Goal: Book appointment/travel/reservation

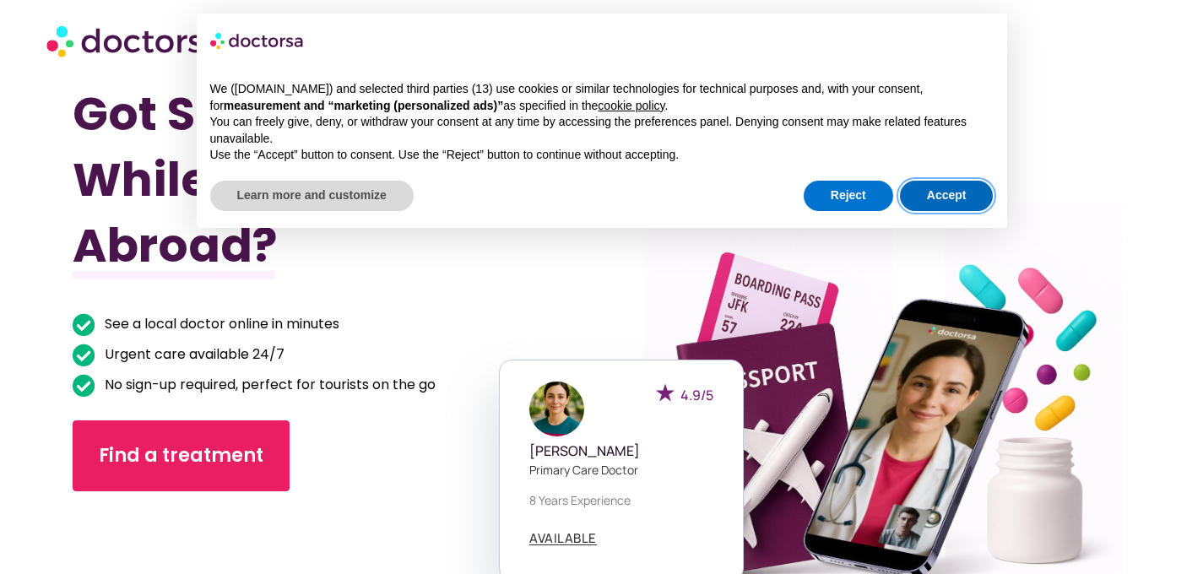
drag, startPoint x: 934, startPoint y: 189, endPoint x: 920, endPoint y: 195, distance: 15.5
click at [934, 190] on button "Accept" at bounding box center [947, 196] width 94 height 30
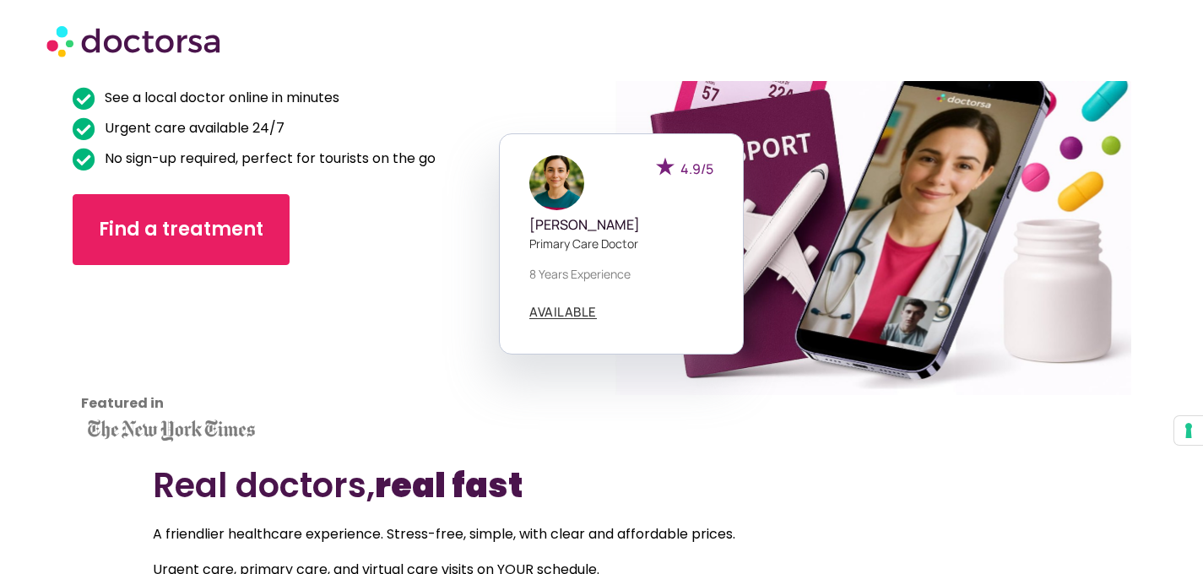
scroll to position [295, 0]
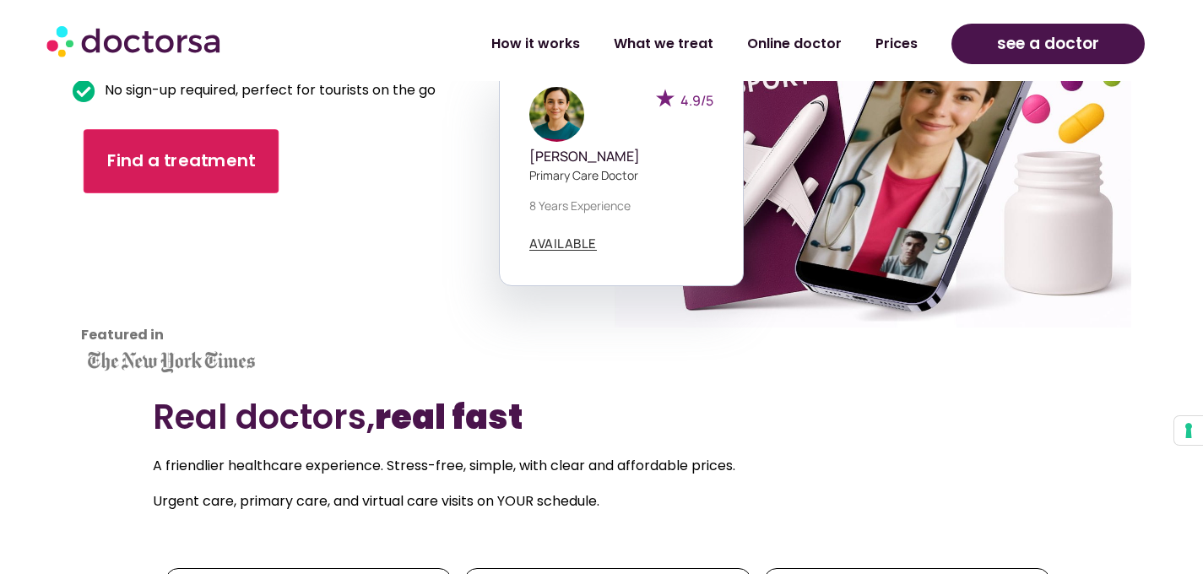
click at [214, 159] on span "Find a treatment" at bounding box center [180, 161] width 149 height 24
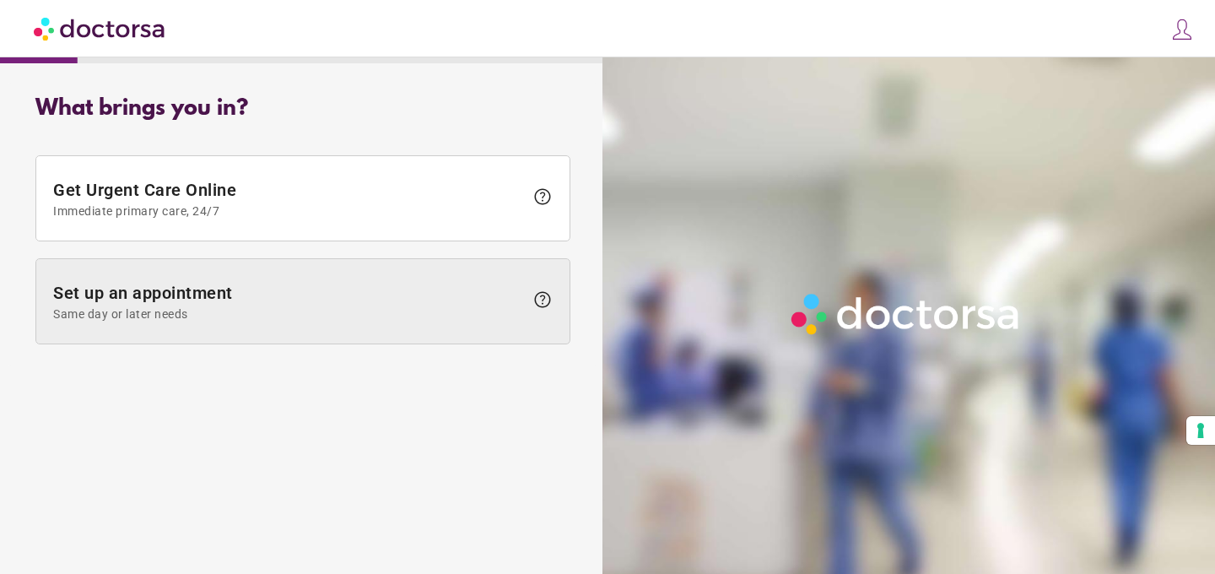
click at [375, 290] on span "Set up an appointment Same day or later needs" at bounding box center [288, 302] width 471 height 38
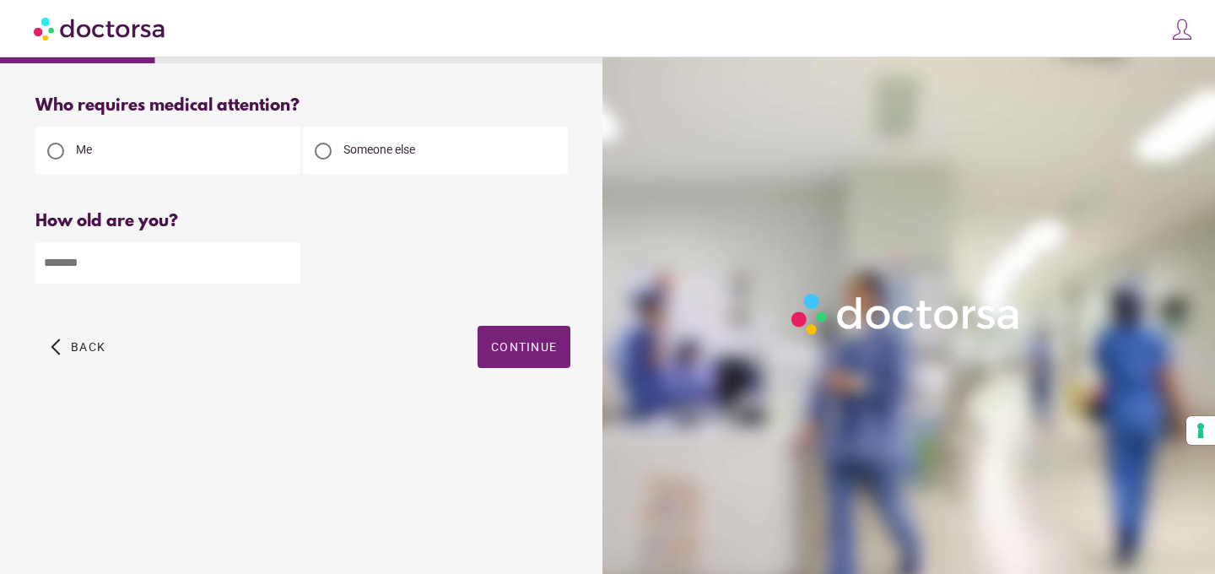
click at [131, 277] on input "number" at bounding box center [167, 262] width 265 height 41
type input "**"
click at [528, 363] on span "button" at bounding box center [524, 347] width 93 height 42
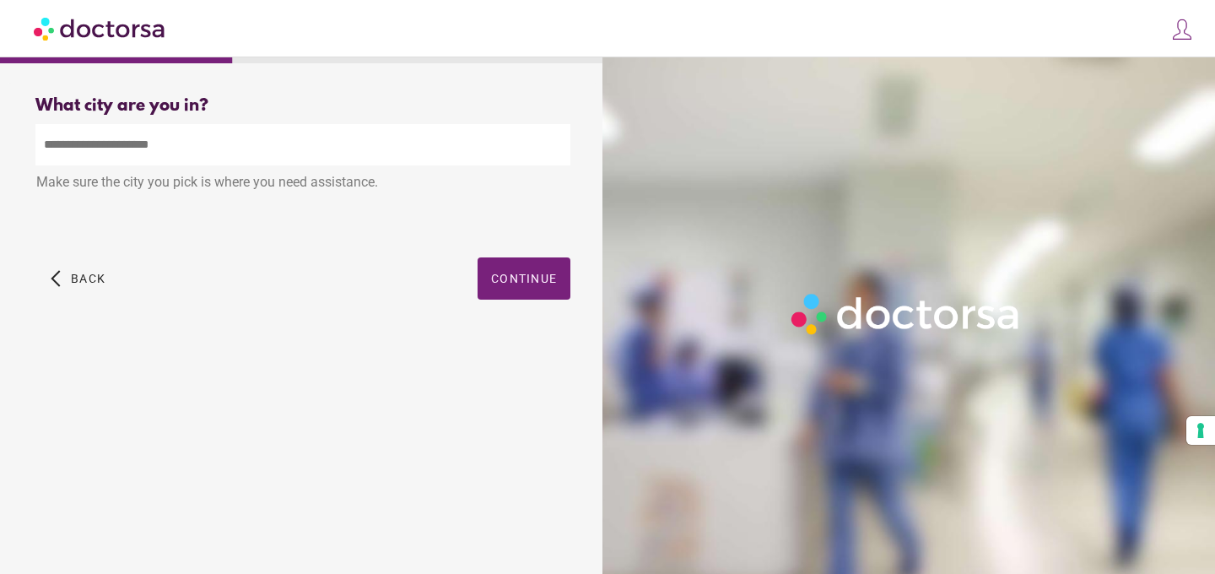
click at [253, 149] on input "text" at bounding box center [302, 144] width 535 height 41
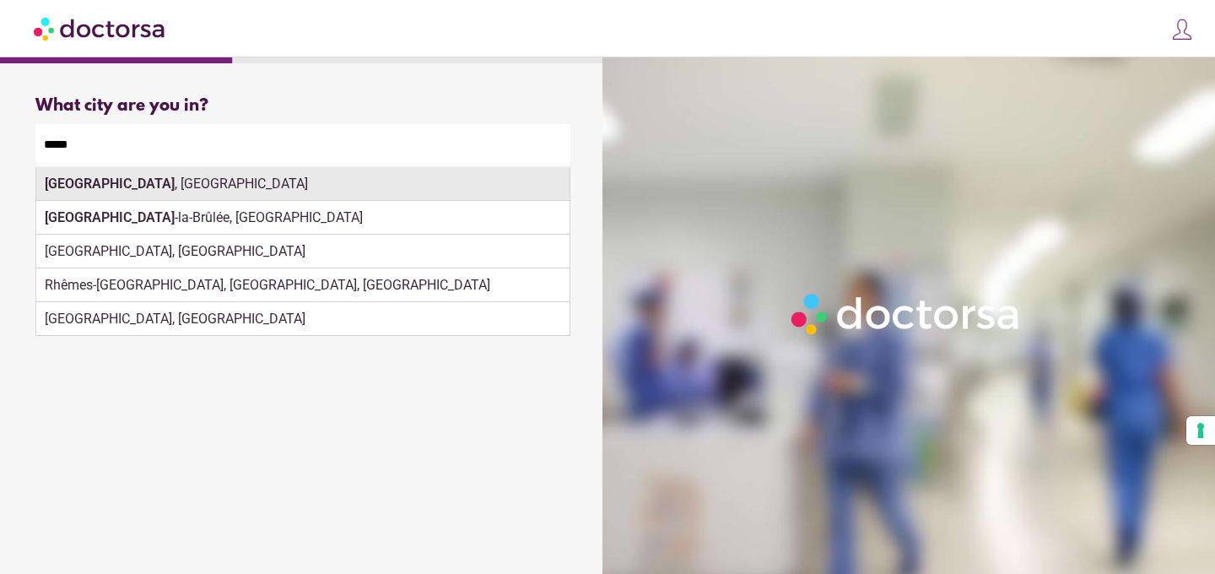
click at [247, 181] on div "Reims , France" at bounding box center [302, 184] width 533 height 34
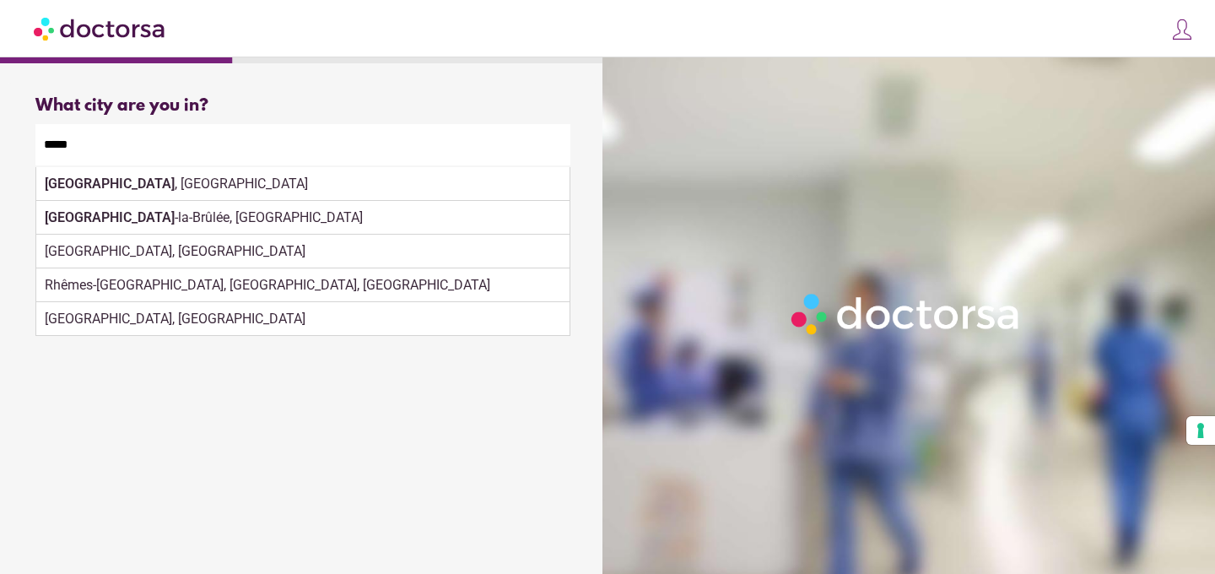
type input "**********"
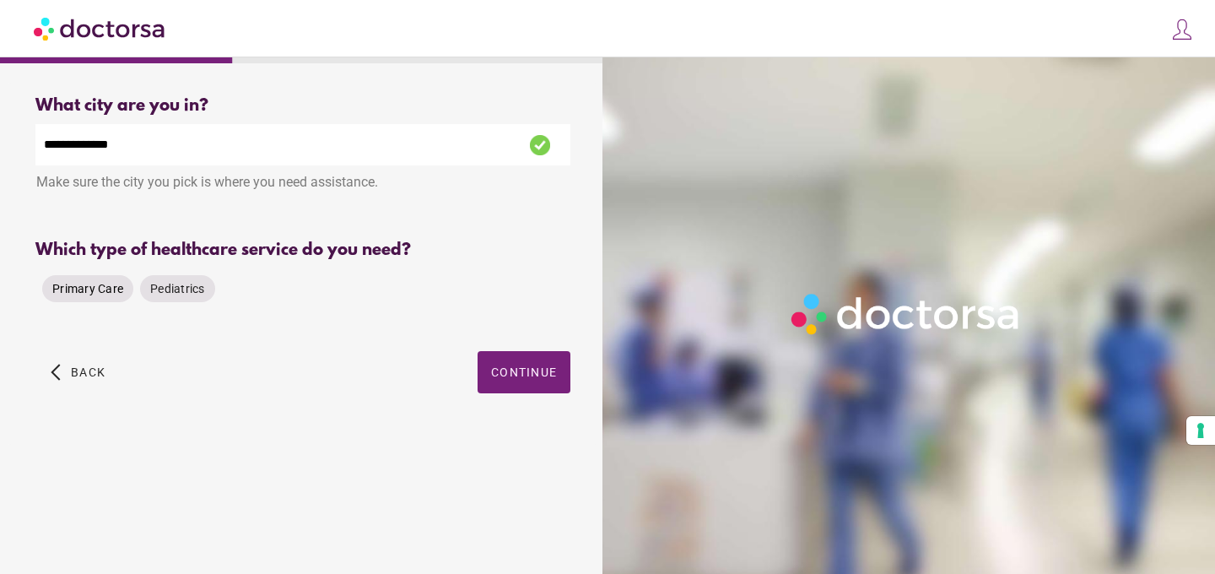
click at [95, 290] on span "Primary Care" at bounding box center [87, 289] width 71 height 14
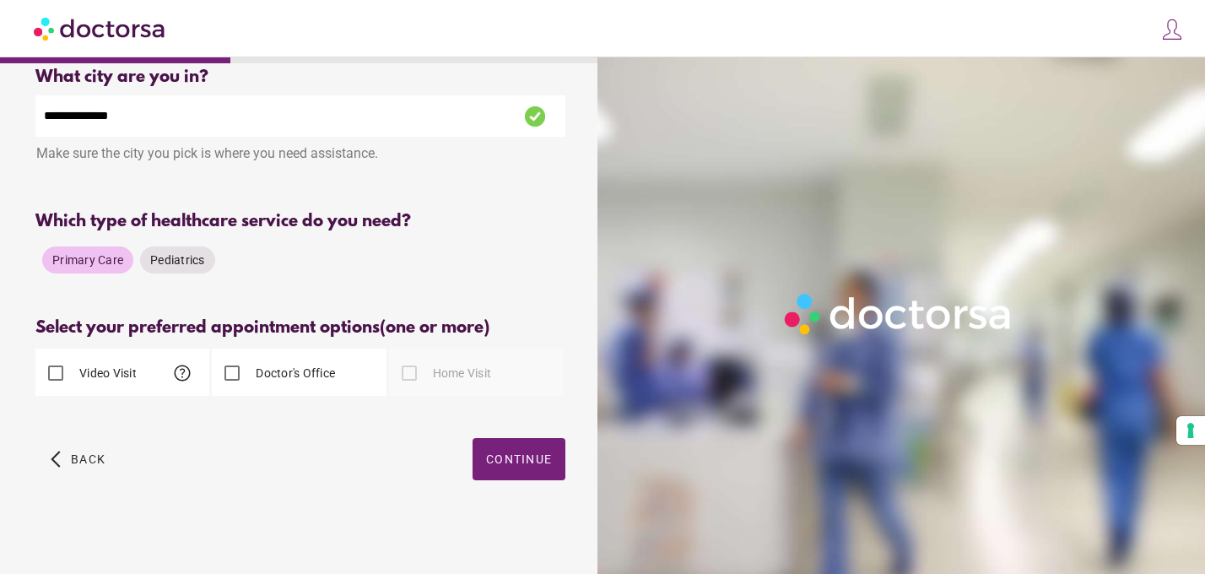
scroll to position [30, 0]
click at [188, 375] on span "help" at bounding box center [182, 373] width 20 height 20
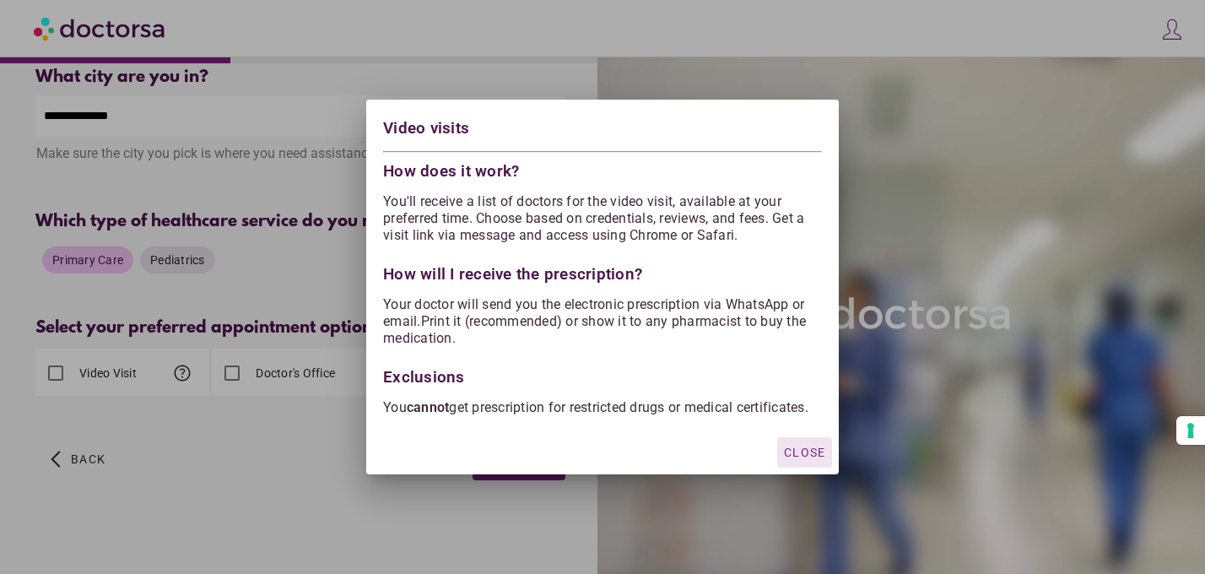
click at [273, 434] on div at bounding box center [602, 287] width 1205 height 574
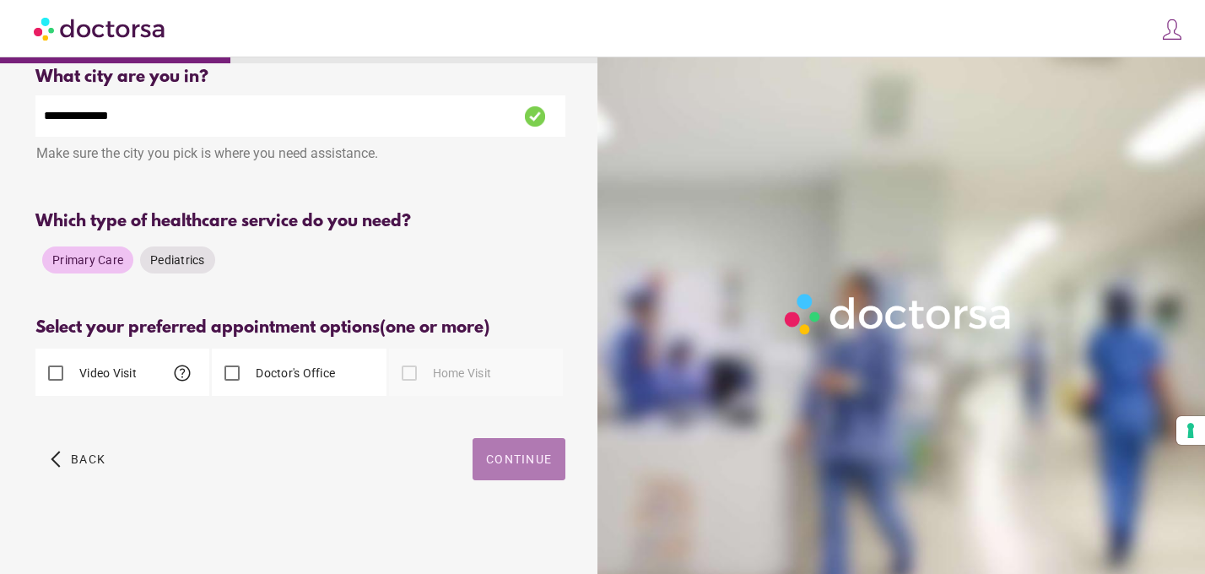
click at [522, 461] on span "Continue" at bounding box center [519, 459] width 66 height 14
